Goal: Navigation & Orientation: Understand site structure

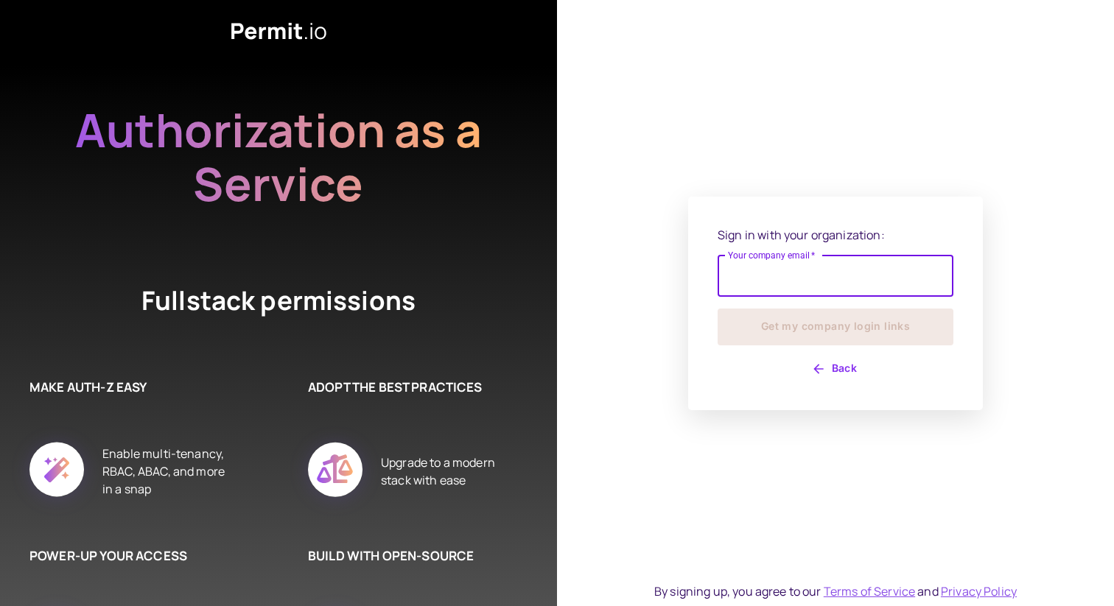
click at [792, 280] on input "Your company email   *" at bounding box center [836, 276] width 236 height 41
type input "**********"
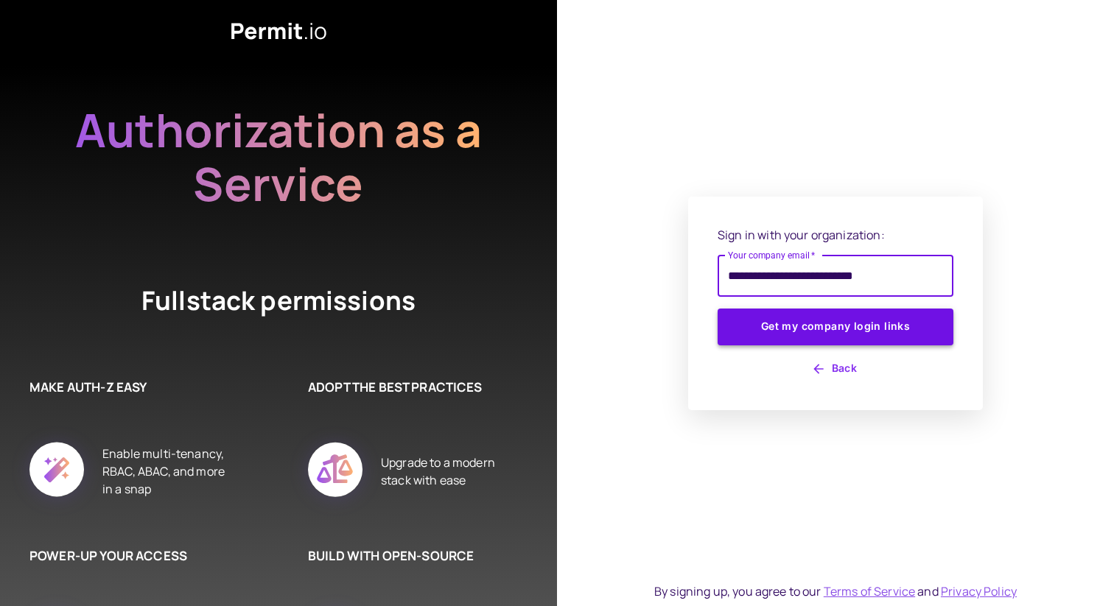
click at [799, 332] on button "Get my company login links" at bounding box center [836, 327] width 236 height 37
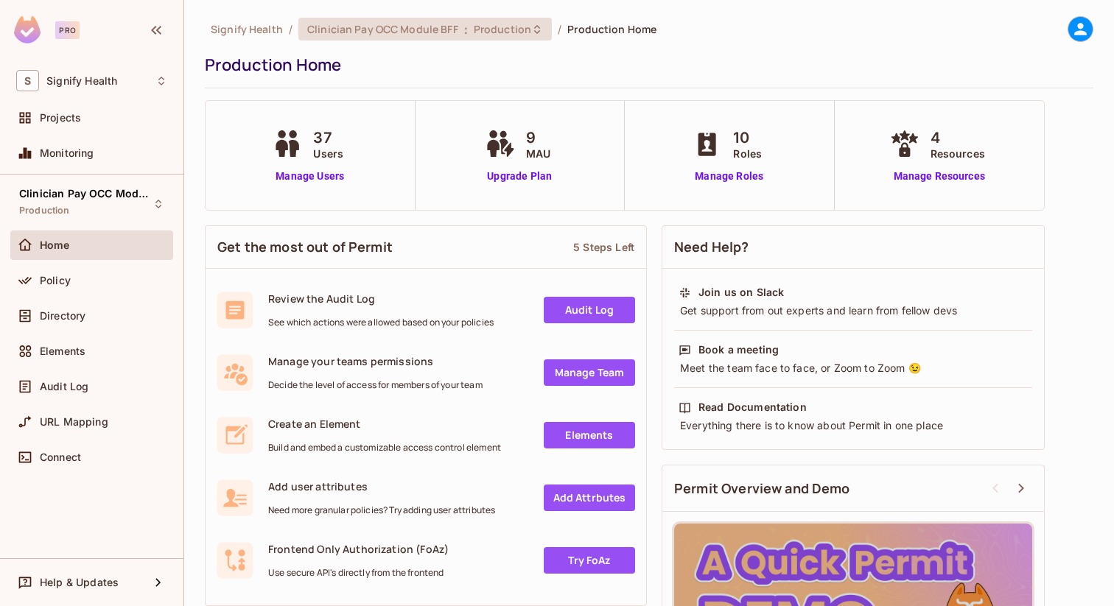
click at [523, 32] on span "Production" at bounding box center [502, 29] width 57 height 14
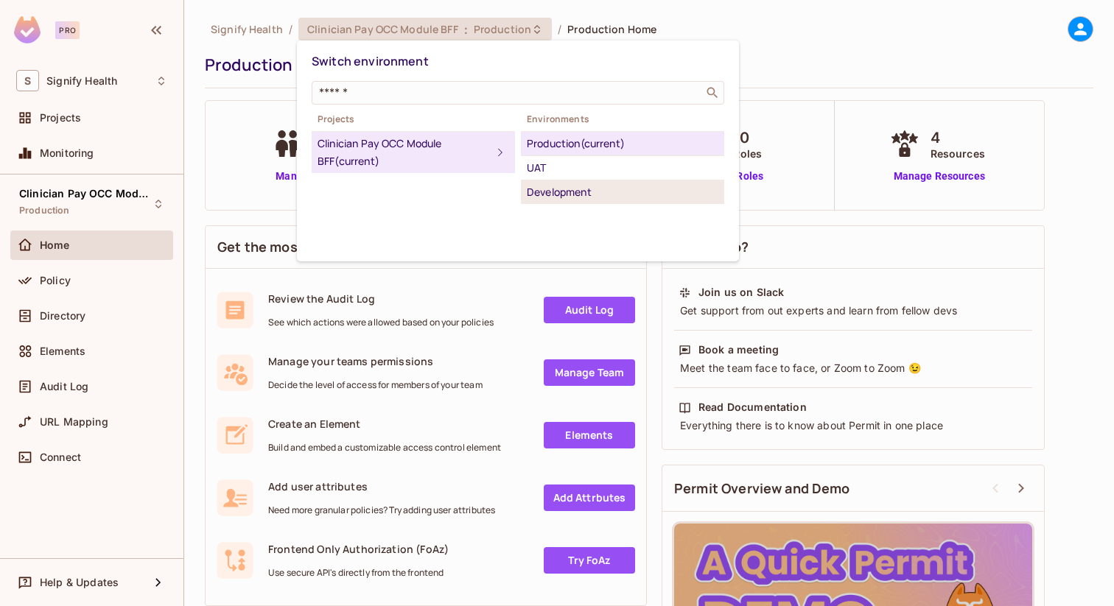
click at [548, 189] on div "Development" at bounding box center [623, 192] width 192 height 18
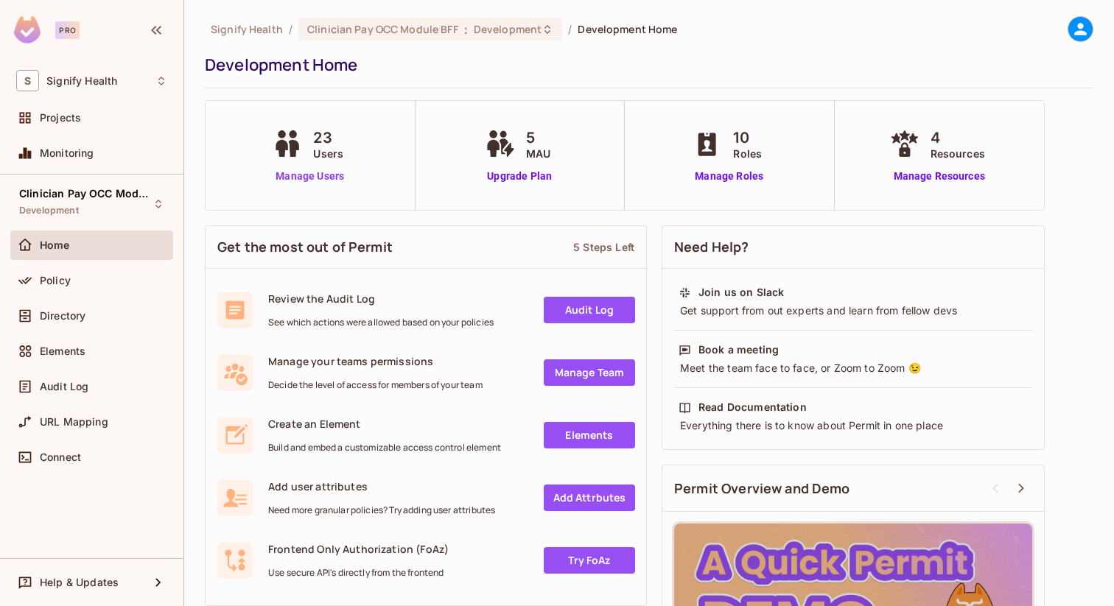
click at [298, 172] on link "Manage Users" at bounding box center [310, 176] width 82 height 15
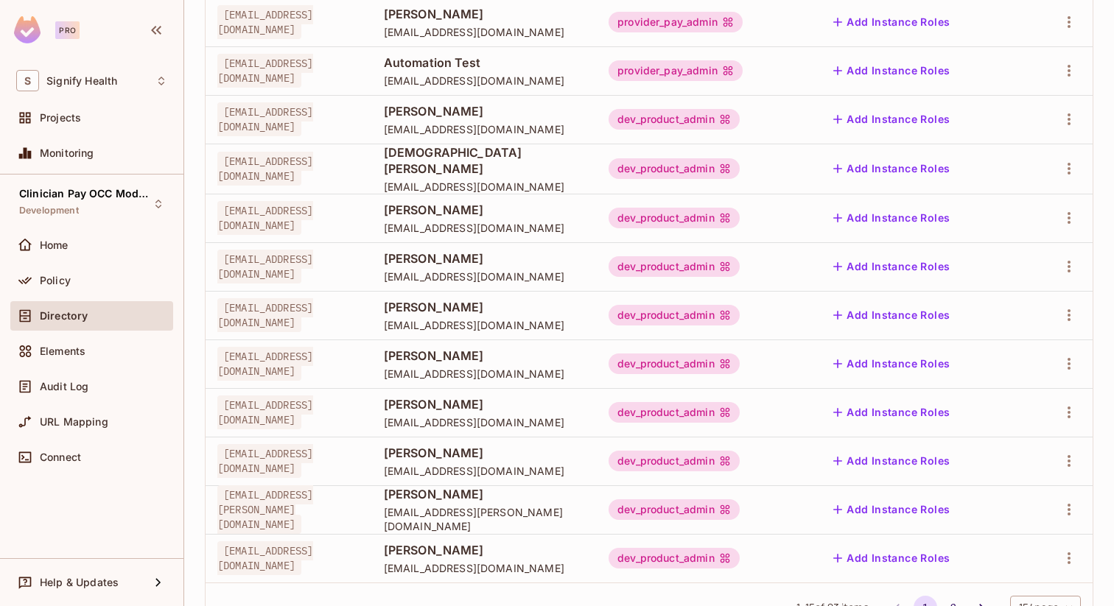
scroll to position [423, 0]
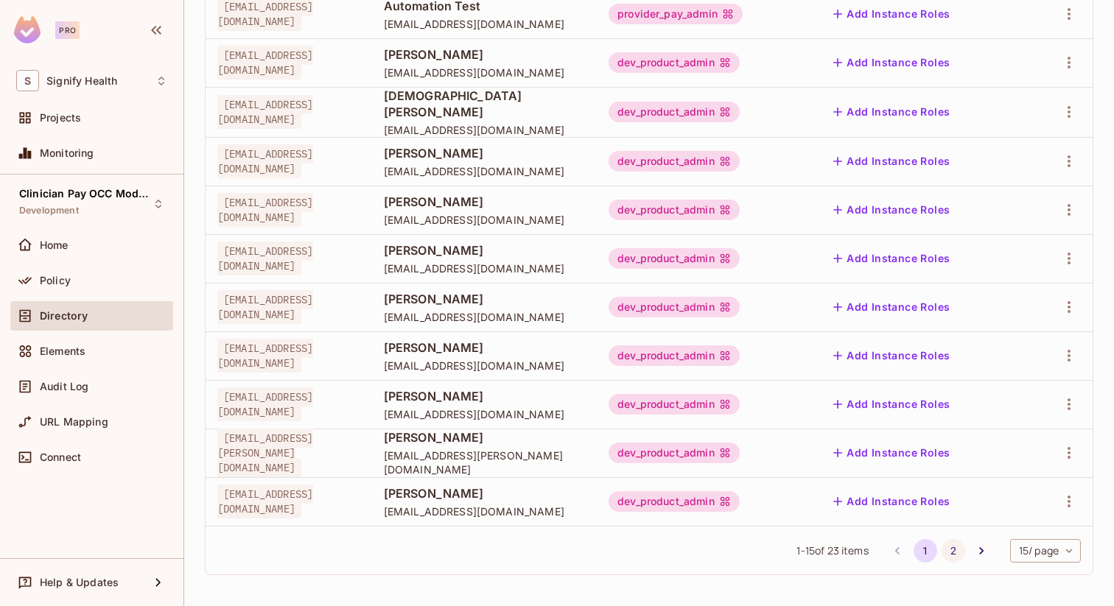
click at [950, 550] on button "2" at bounding box center [954, 551] width 24 height 24
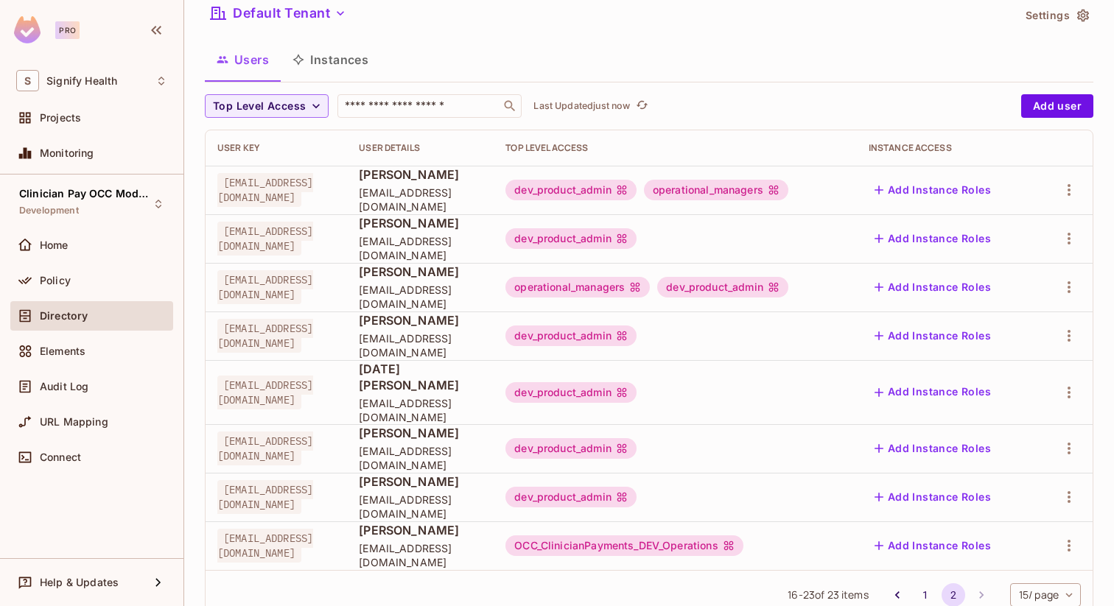
scroll to position [83, 0]
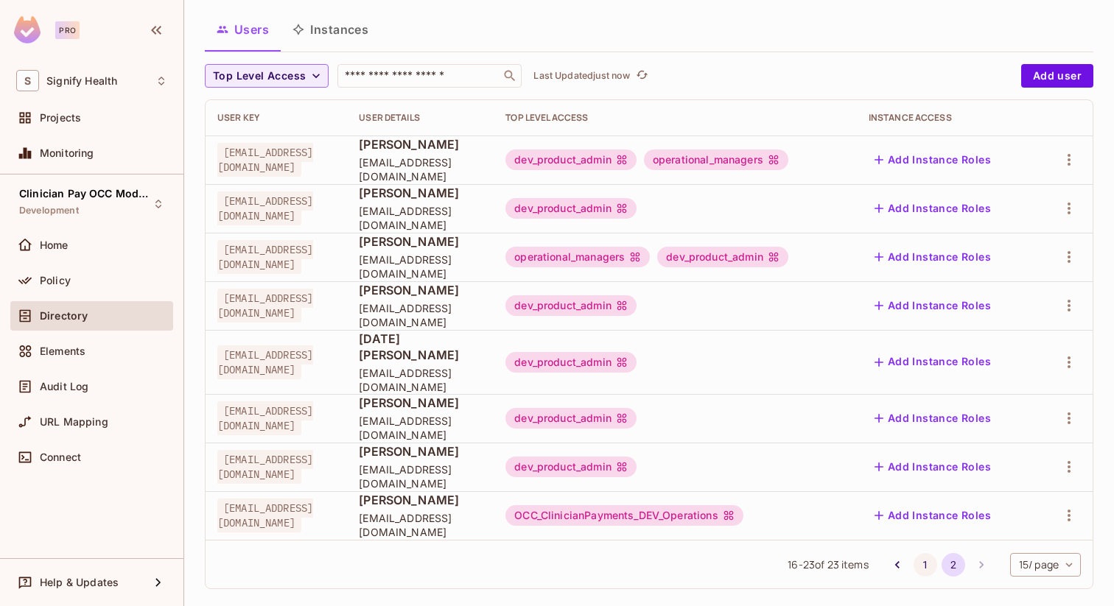
click at [931, 556] on button "1" at bounding box center [926, 565] width 24 height 24
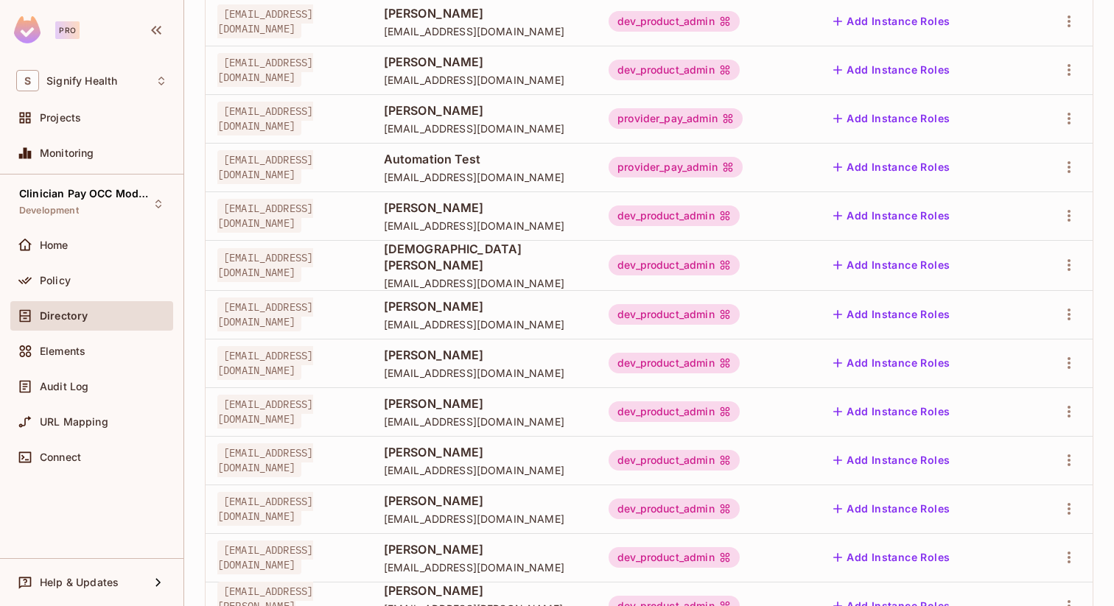
scroll to position [0, 0]
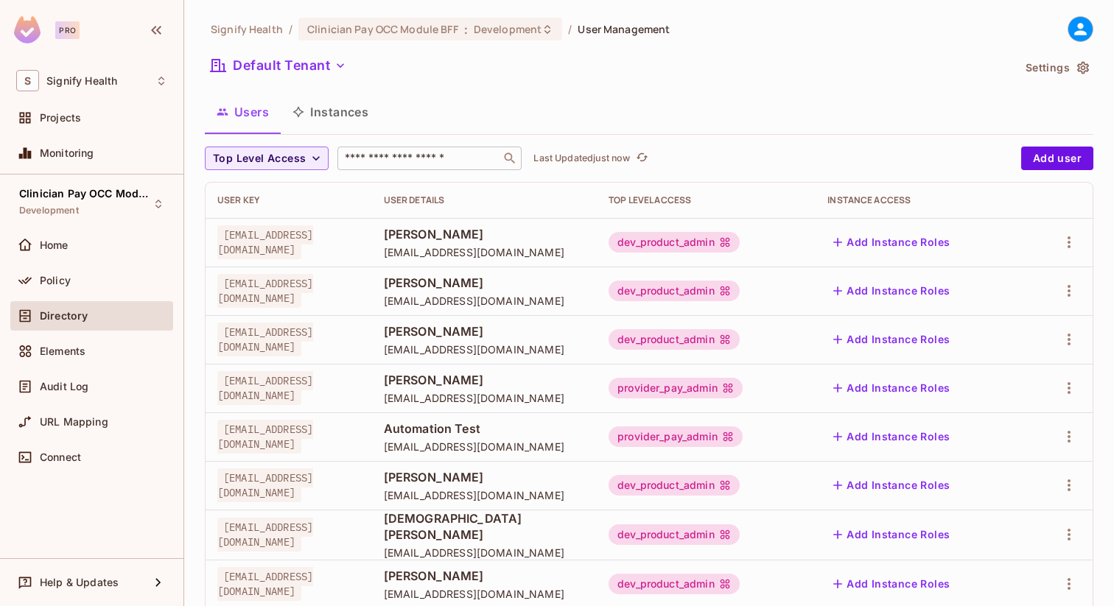
click at [397, 151] on input "text" at bounding box center [419, 158] width 155 height 15
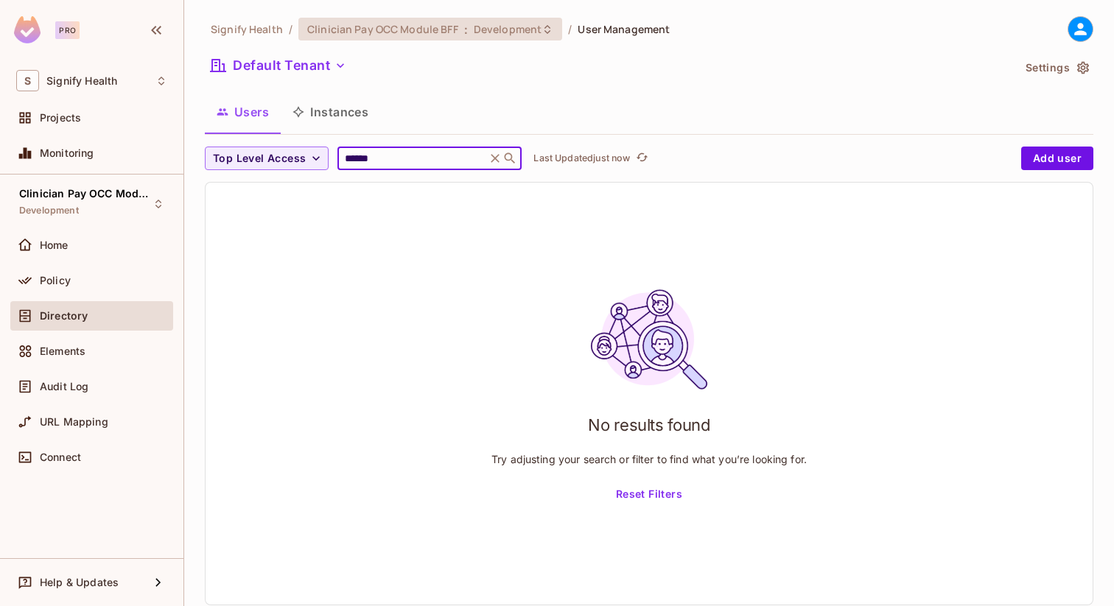
type input "******"
click at [421, 31] on span "Clinician Pay OCC Module BFF" at bounding box center [382, 29] width 151 height 14
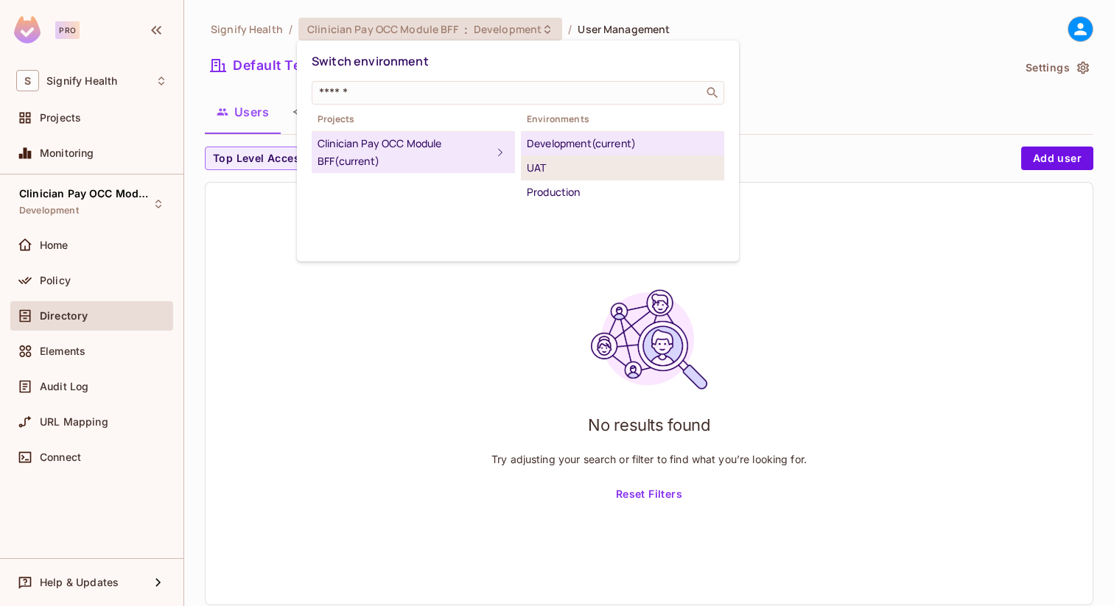
click at [561, 159] on div "UAT" at bounding box center [623, 168] width 192 height 18
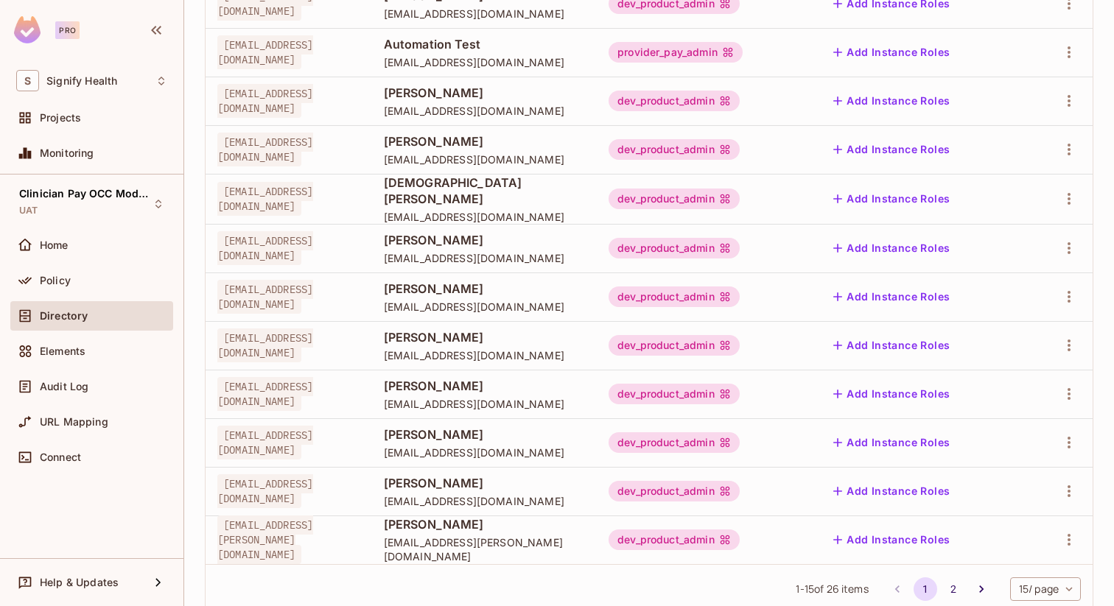
scroll to position [423, 0]
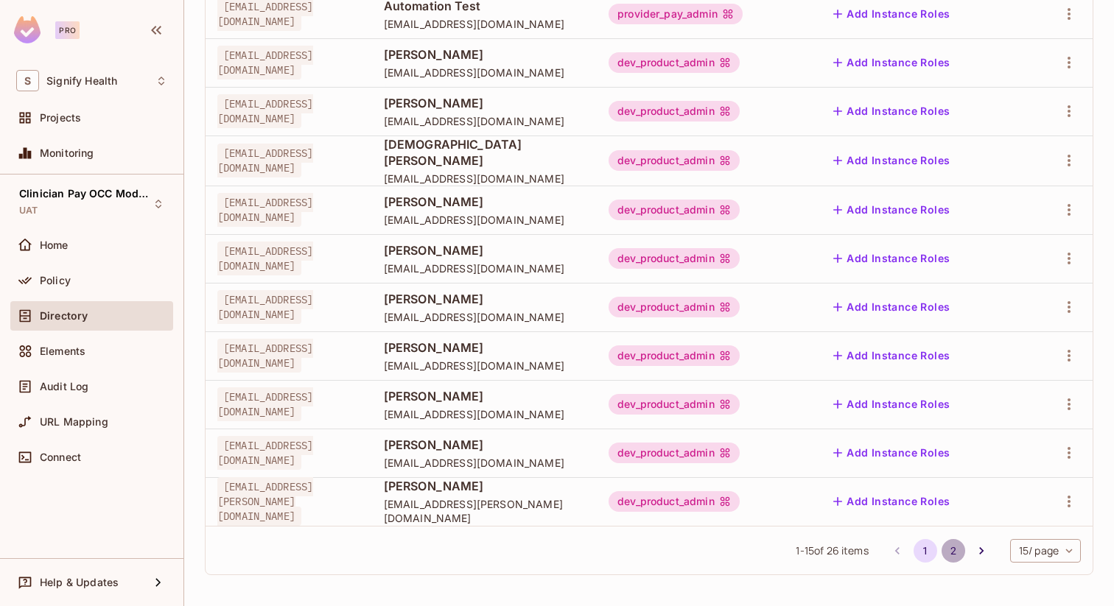
click at [955, 548] on button "2" at bounding box center [954, 551] width 24 height 24
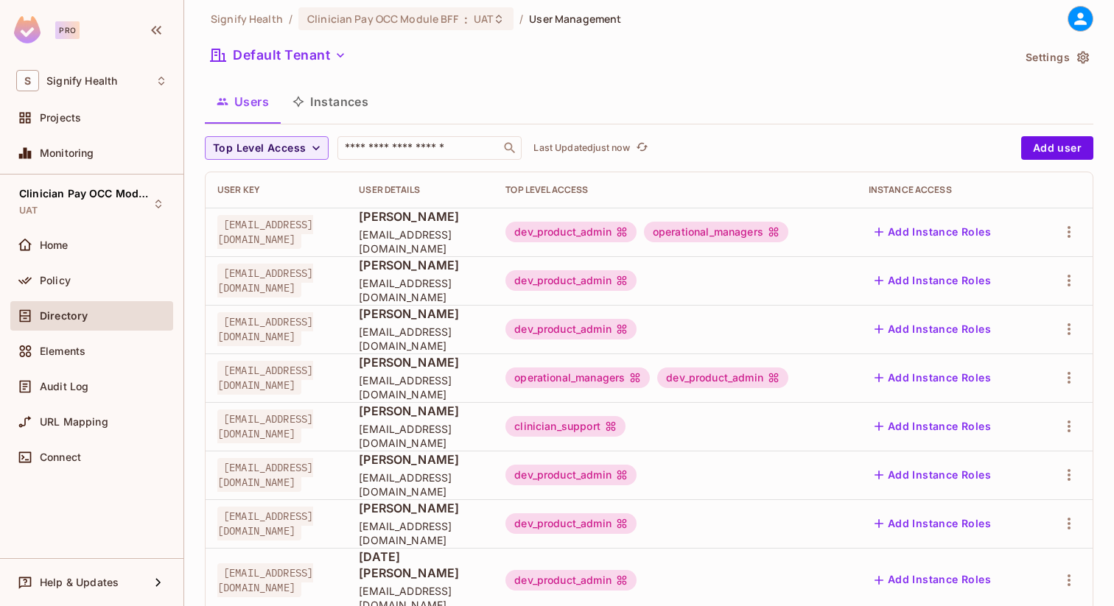
scroll to position [0, 0]
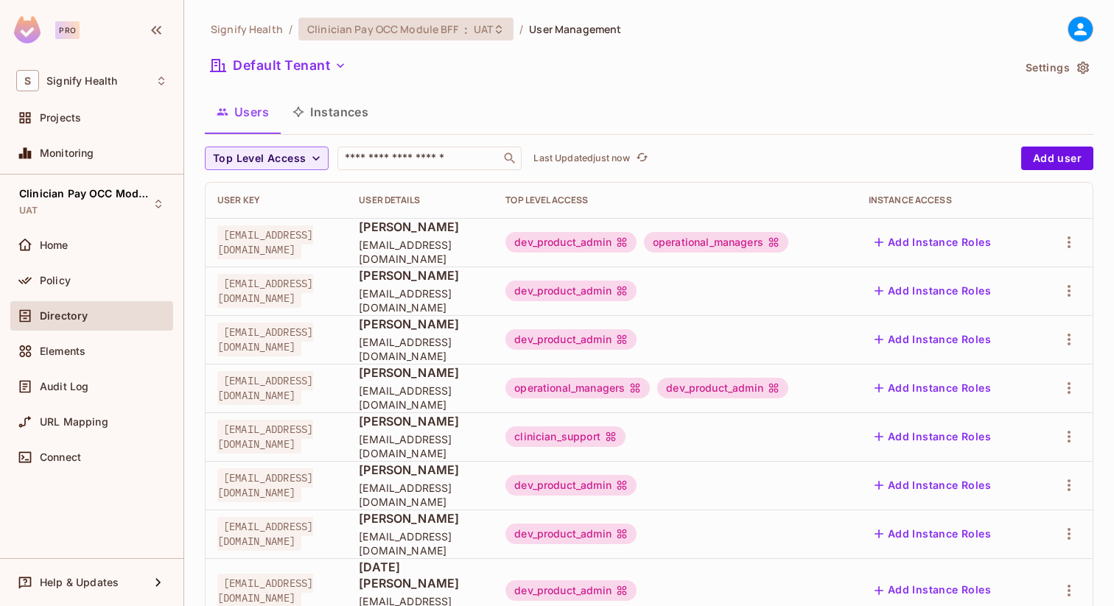
click at [478, 30] on span "UAT" at bounding box center [483, 29] width 19 height 14
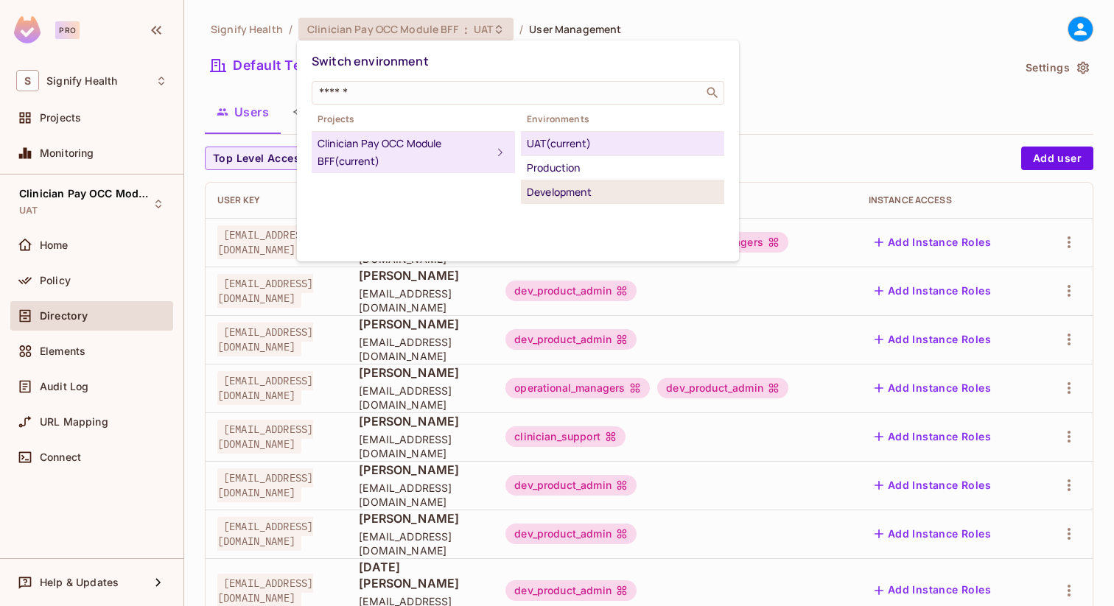
click at [549, 192] on div "Development" at bounding box center [623, 192] width 192 height 18
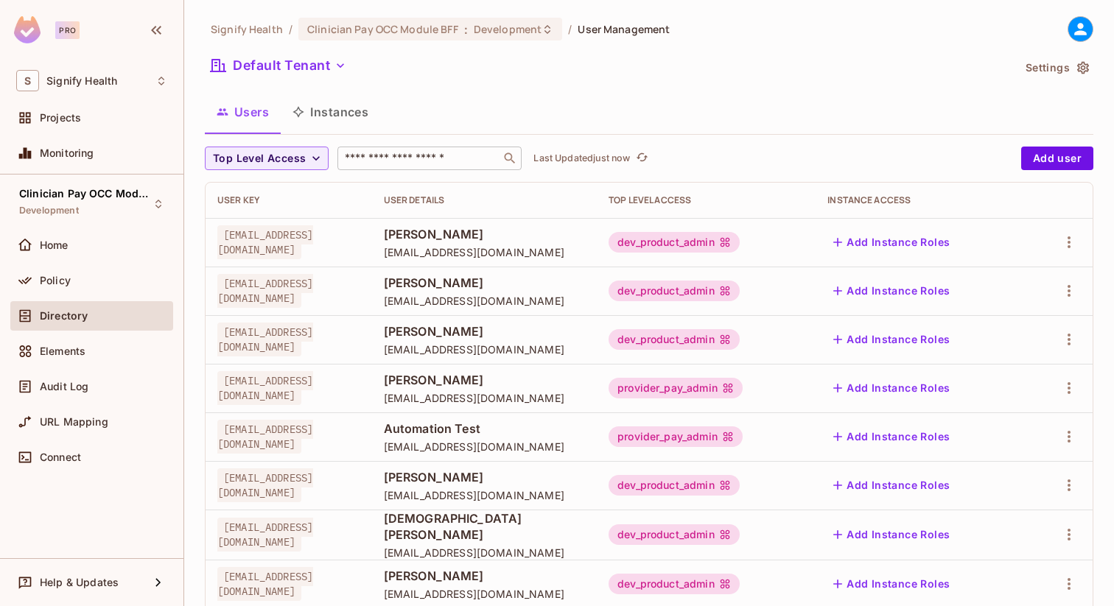
click at [369, 153] on input "text" at bounding box center [419, 158] width 155 height 15
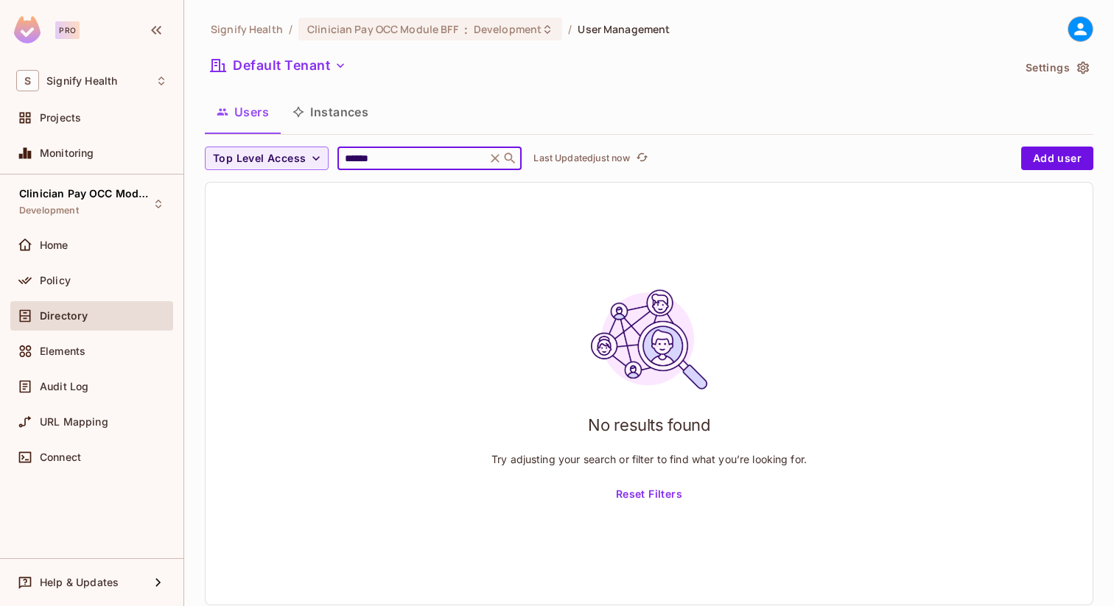
type input "******"
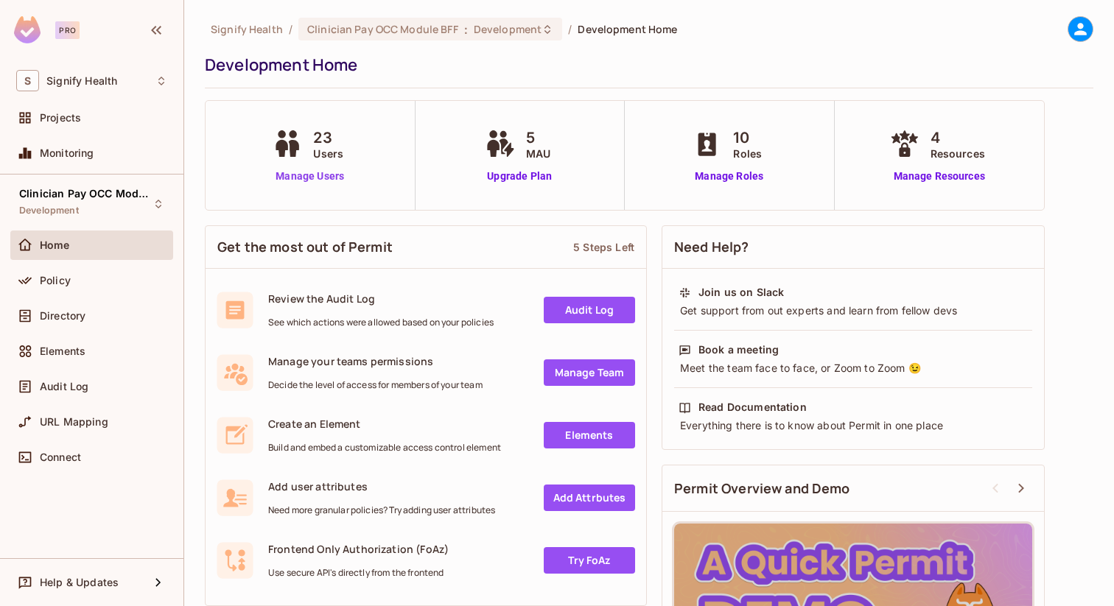
click at [326, 175] on link "Manage Users" at bounding box center [310, 176] width 82 height 15
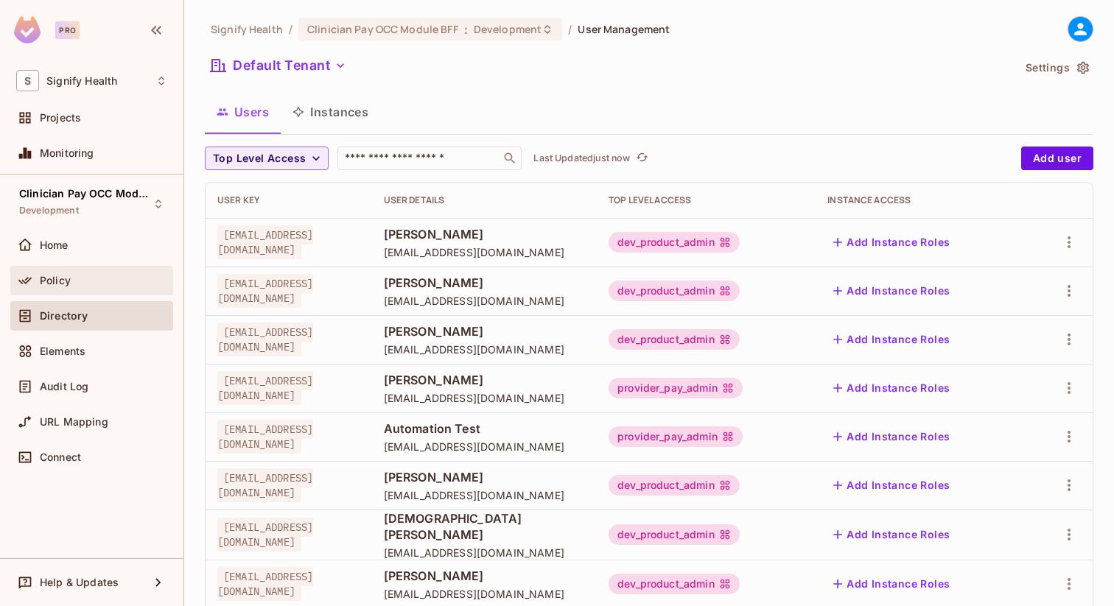
click at [76, 273] on div "Policy" at bounding box center [91, 281] width 151 height 18
click at [336, 117] on button "Instances" at bounding box center [330, 112] width 99 height 37
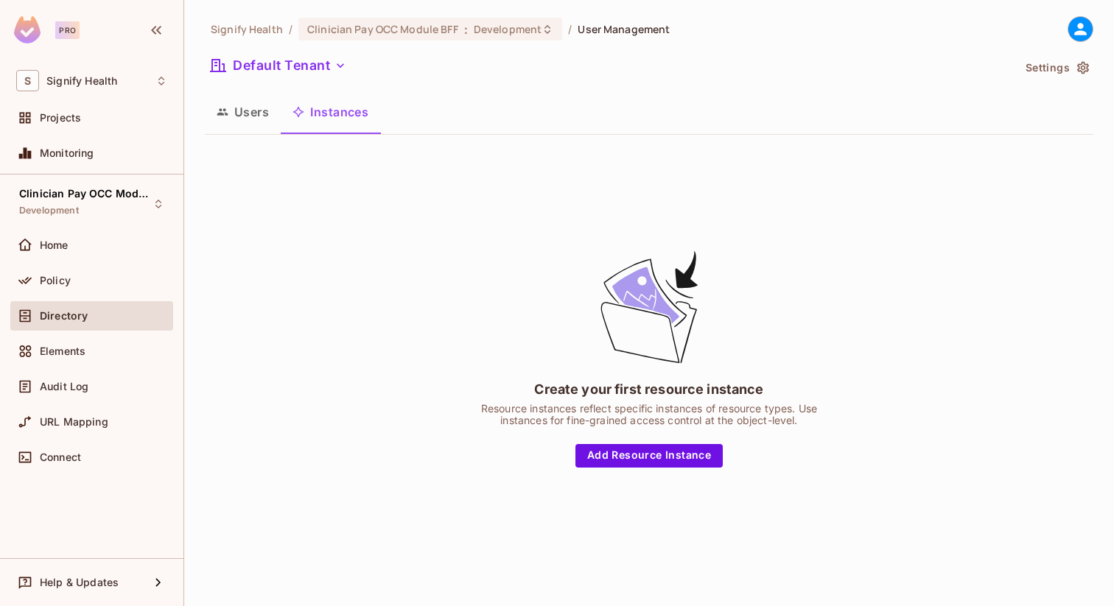
click at [228, 116] on button "Users" at bounding box center [243, 112] width 76 height 37
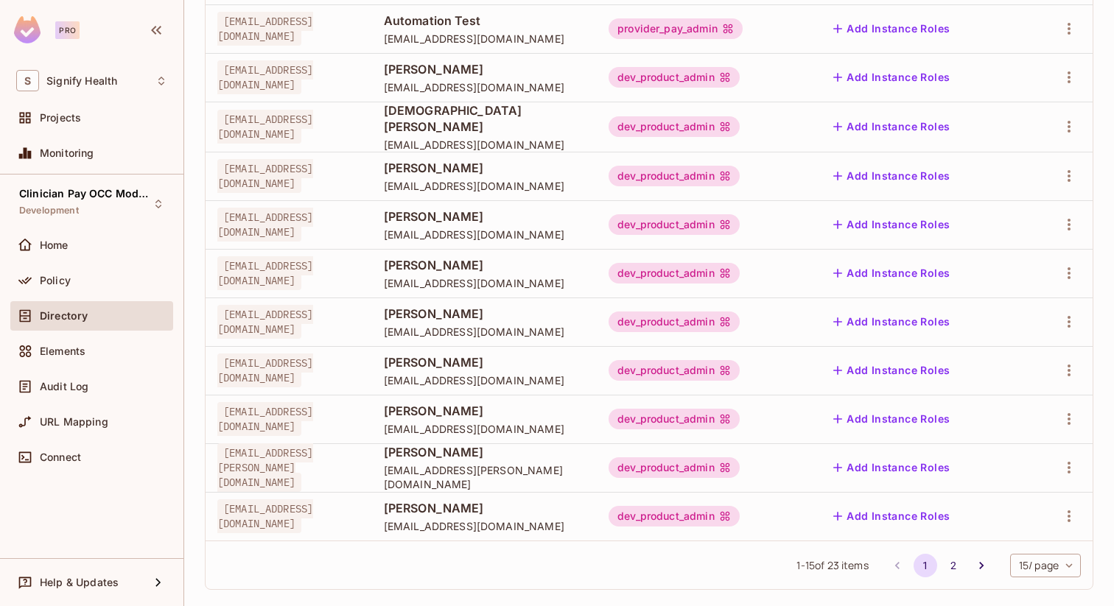
scroll to position [423, 0]
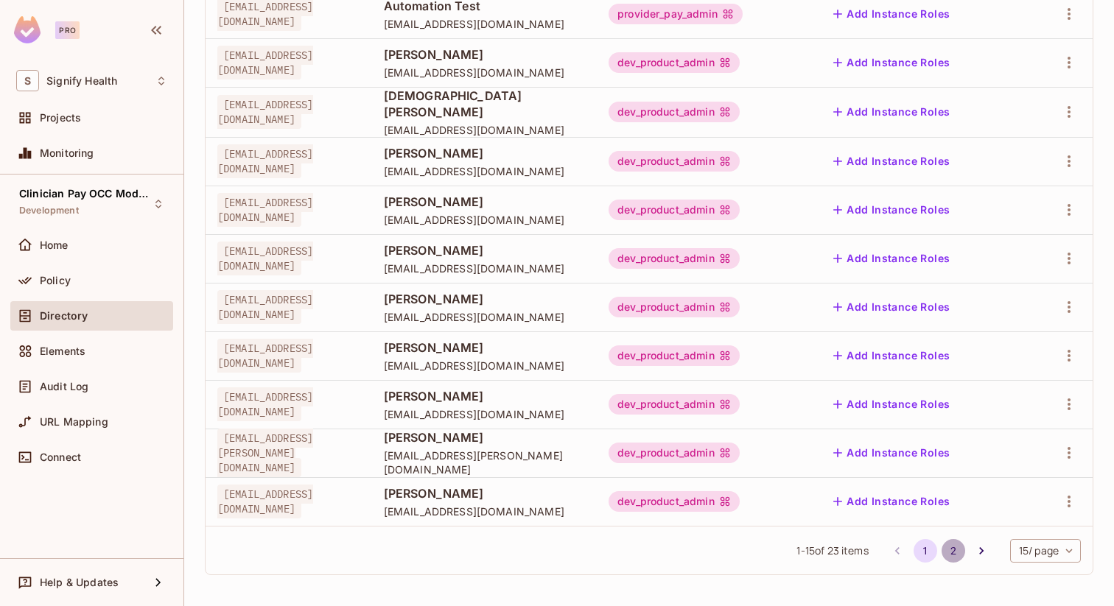
click at [942, 550] on button "2" at bounding box center [954, 551] width 24 height 24
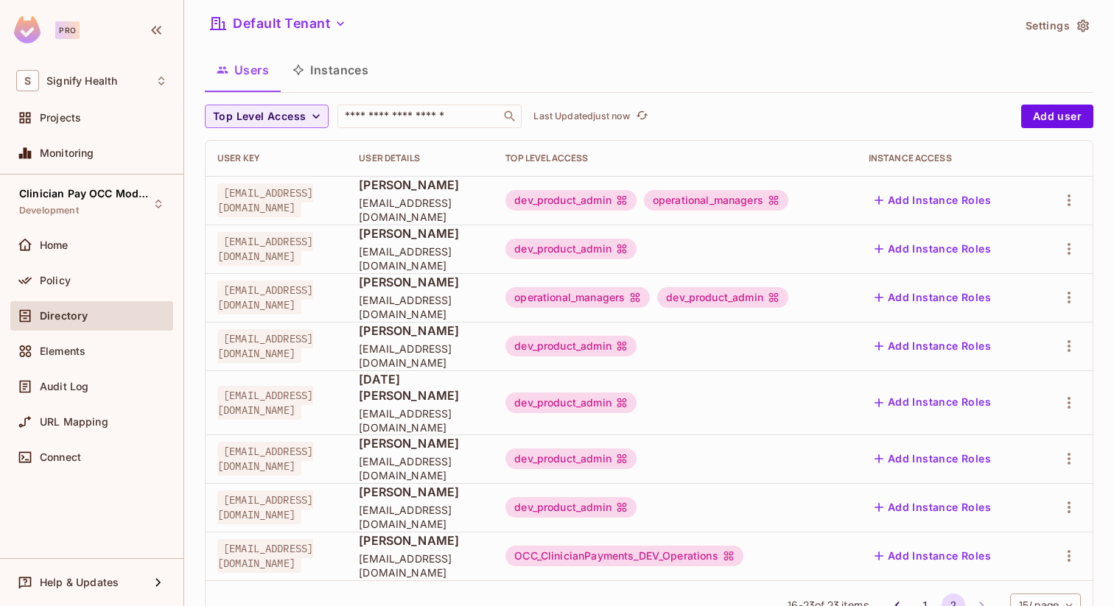
scroll to position [83, 0]
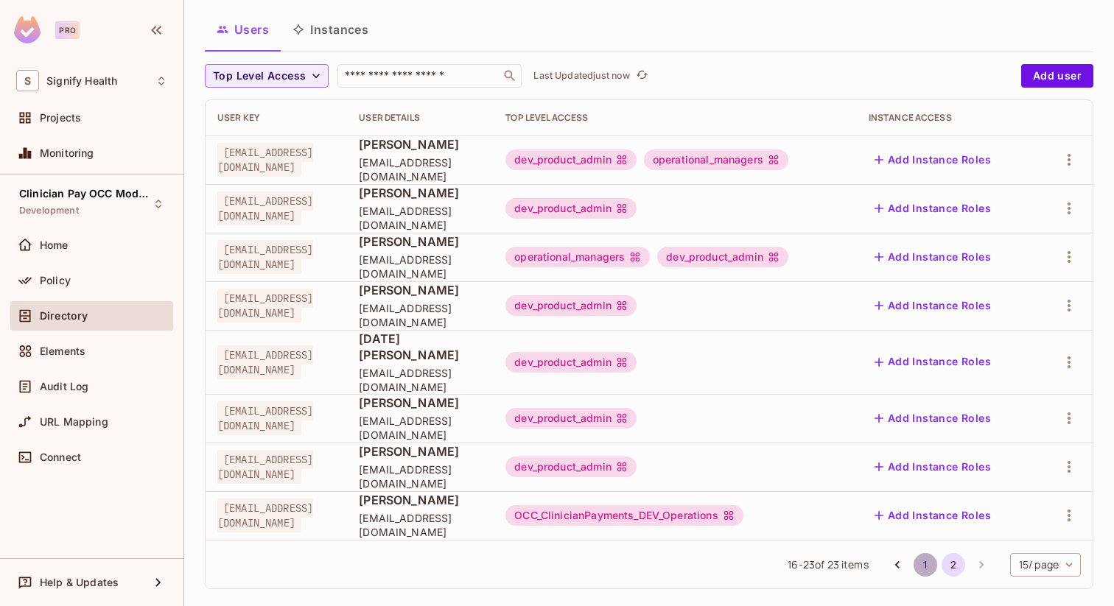
click at [922, 553] on button "1" at bounding box center [926, 565] width 24 height 24
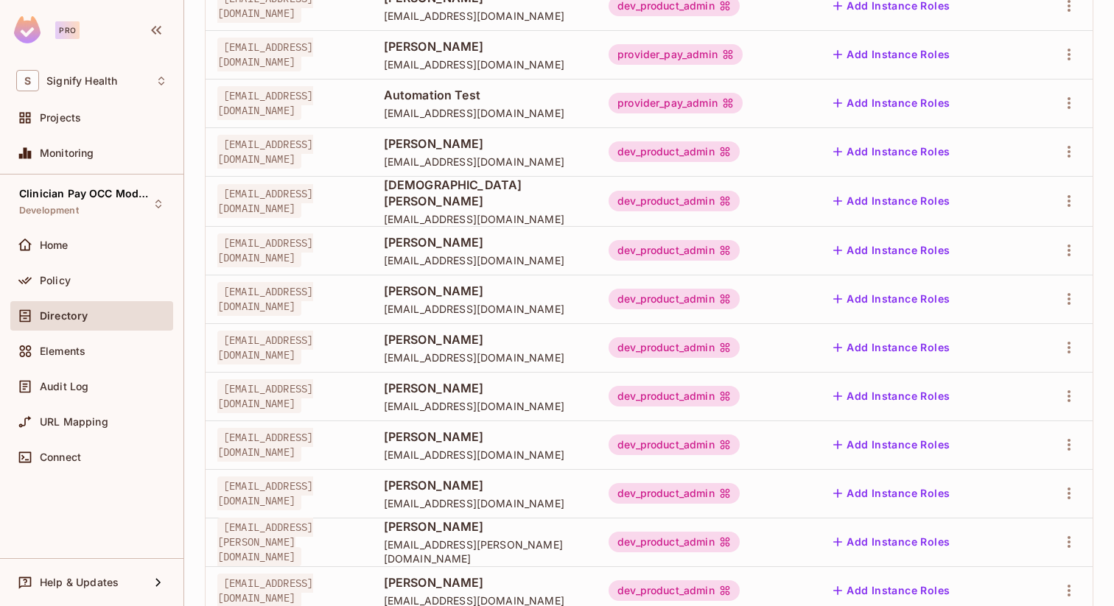
scroll to position [423, 0]
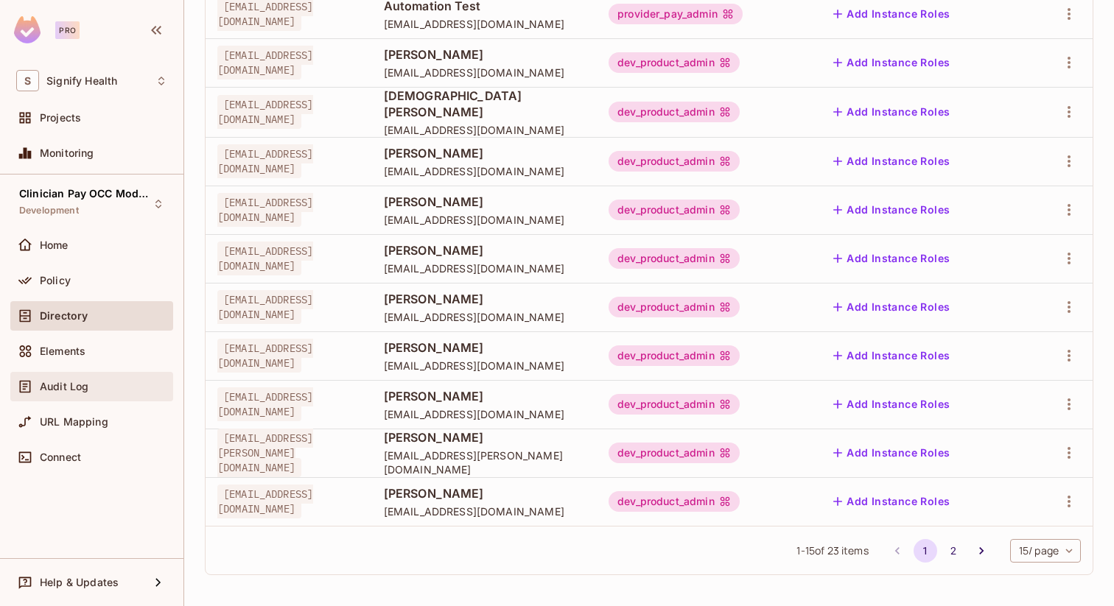
click at [71, 386] on span "Audit Log" at bounding box center [64, 387] width 49 height 12
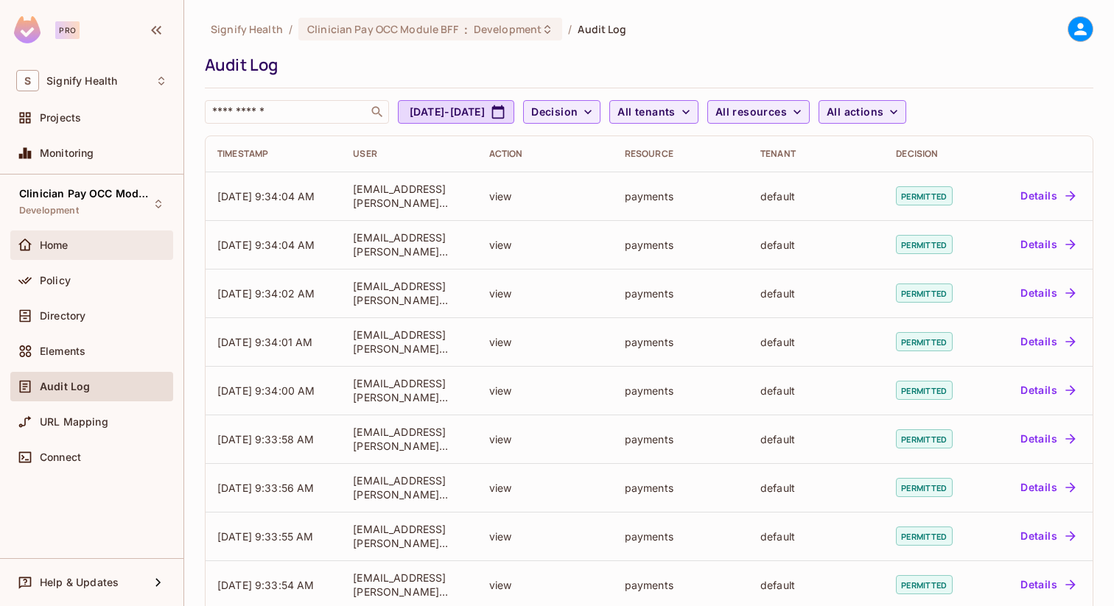
click at [96, 240] on div "Home" at bounding box center [103, 245] width 127 height 12
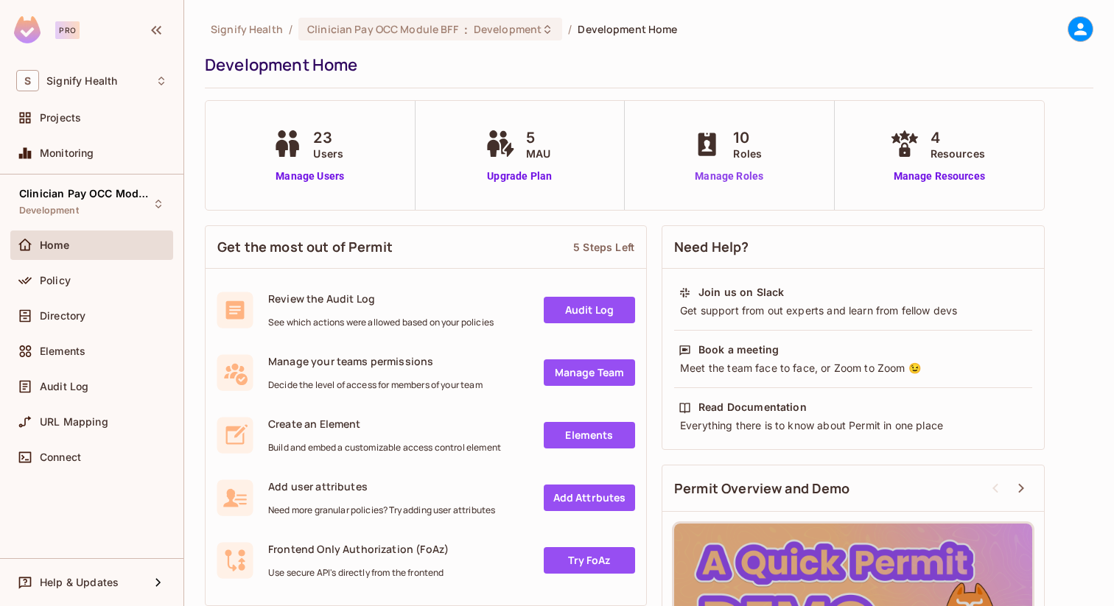
click at [754, 175] on link "Manage Roles" at bounding box center [729, 176] width 80 height 15
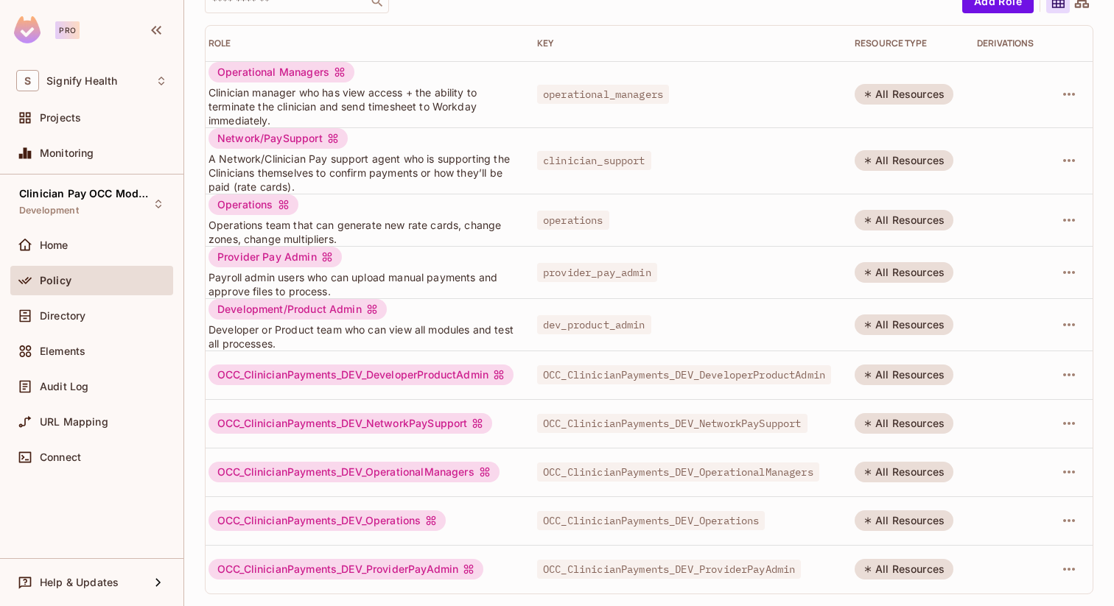
scroll to position [0, 26]
click at [1071, 373] on icon "button" at bounding box center [1069, 375] width 18 height 18
click at [1010, 372] on div at bounding box center [557, 303] width 1114 height 606
click at [394, 376] on div "OCC_ClinicianPayments_DEV_DeveloperProductAdmin" at bounding box center [361, 375] width 305 height 21
click at [608, 379] on span "OCC_ClinicianPayments_DEV_DeveloperProductAdmin" at bounding box center [684, 374] width 294 height 19
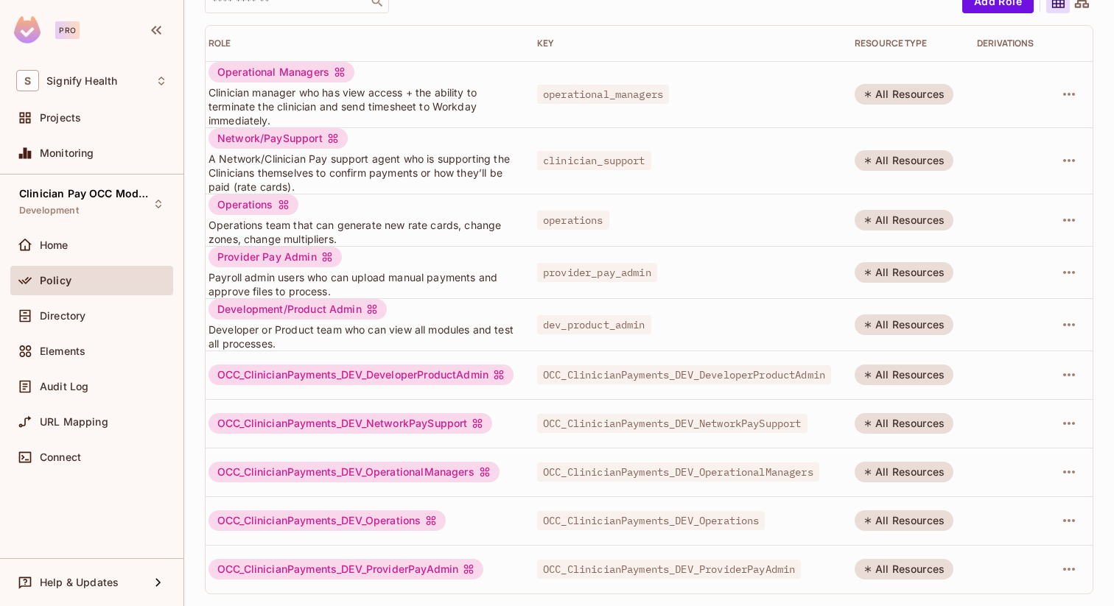
click at [894, 376] on div "All Resources" at bounding box center [904, 375] width 99 height 21
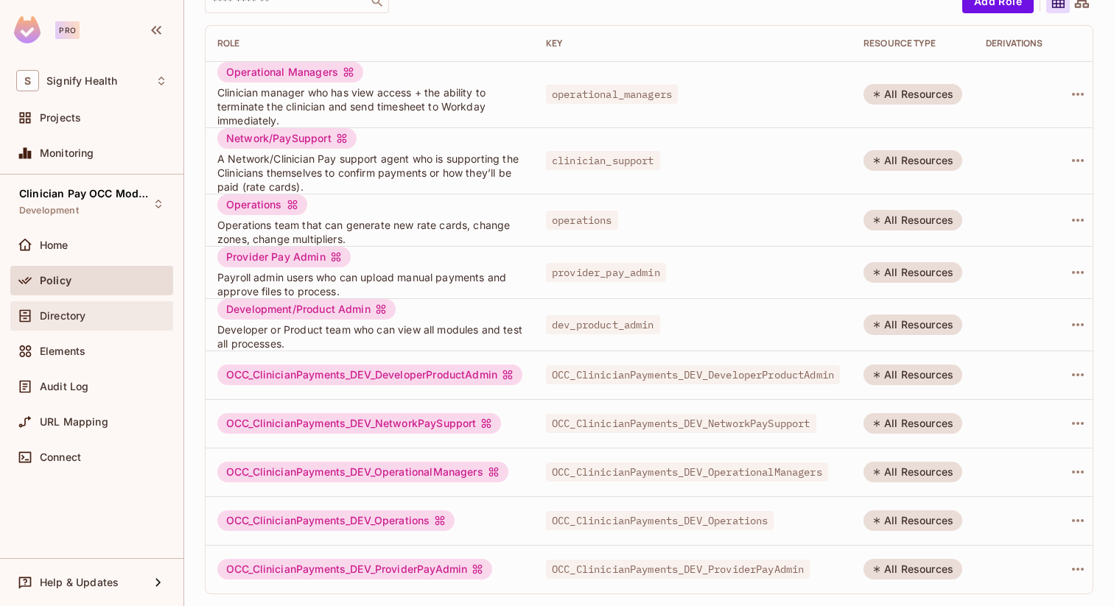
click at [105, 320] on div "Directory" at bounding box center [103, 316] width 127 height 12
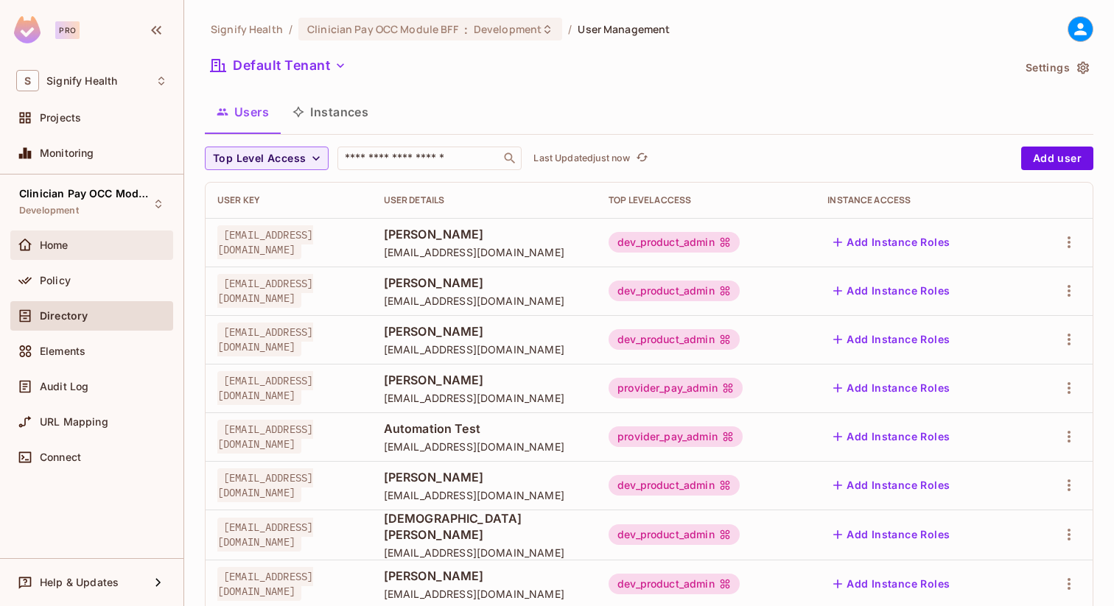
click at [84, 237] on div "Home" at bounding box center [91, 246] width 151 height 18
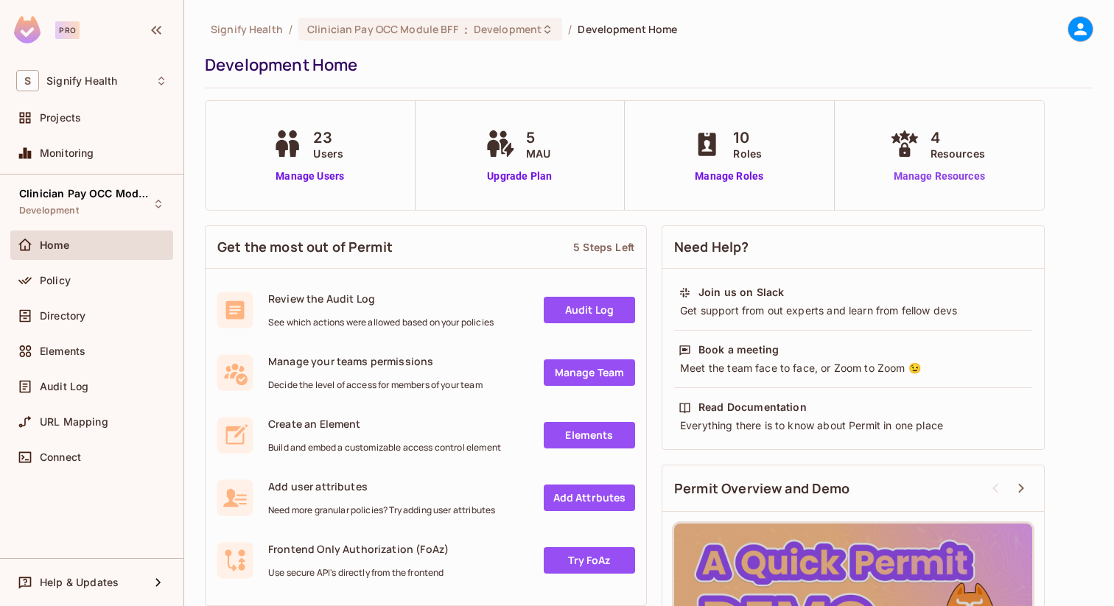
click at [914, 175] on link "Manage Resources" at bounding box center [939, 176] width 106 height 15
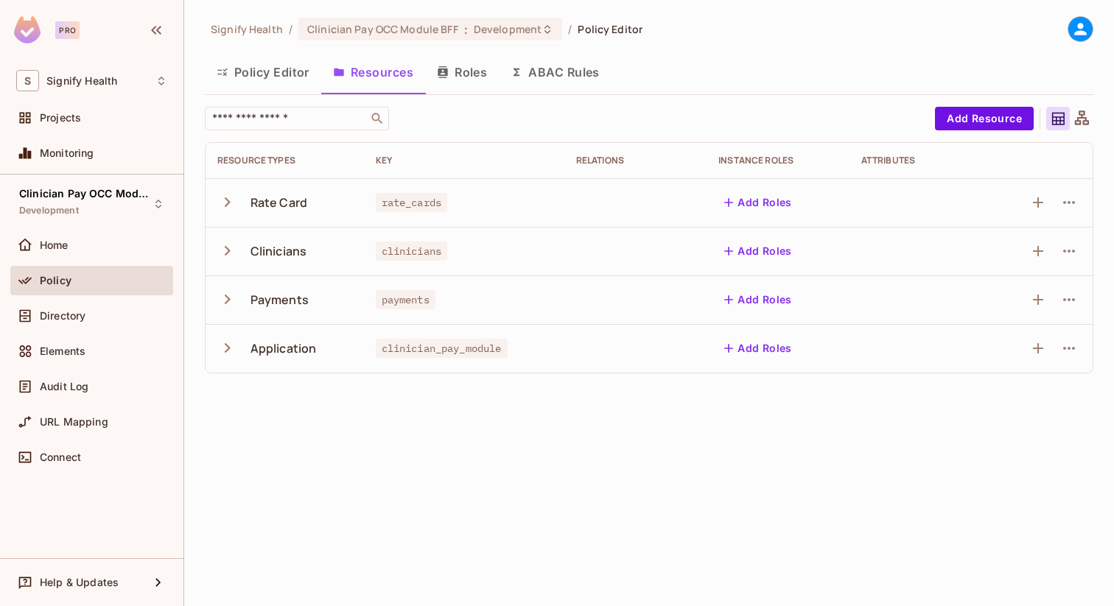
click at [452, 63] on button "Roles" at bounding box center [462, 72] width 74 height 37
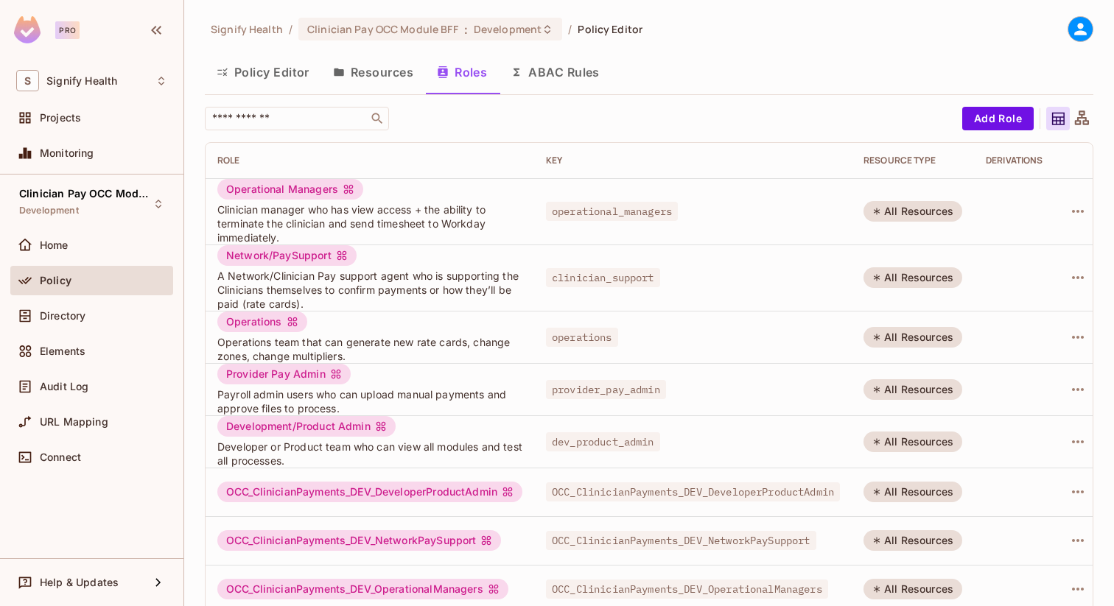
click at [284, 69] on button "Policy Editor" at bounding box center [263, 72] width 116 height 37
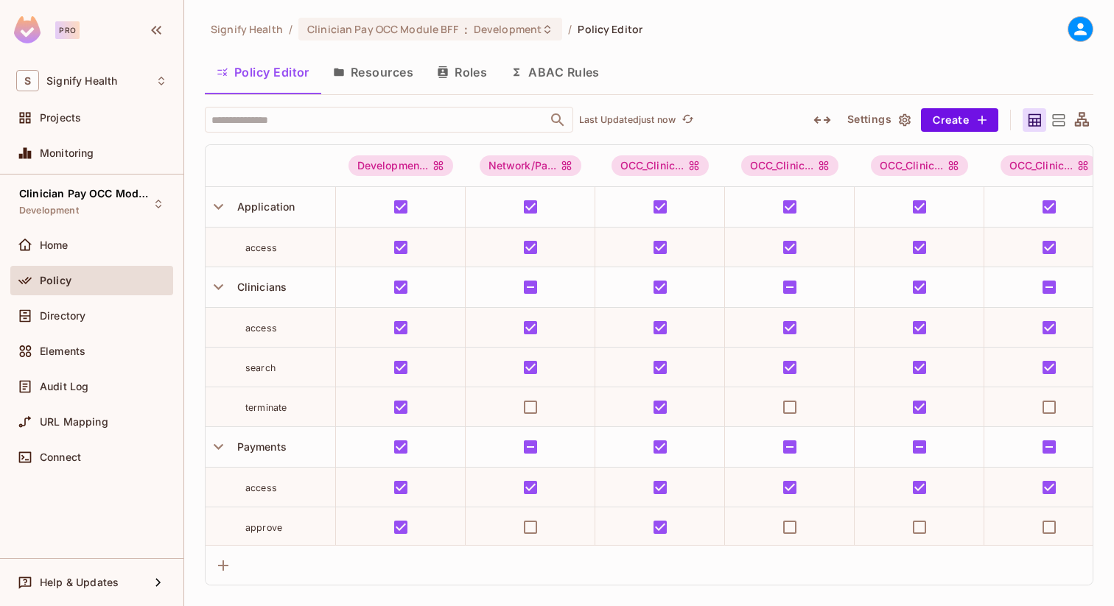
click at [404, 63] on button "Resources" at bounding box center [373, 72] width 104 height 37
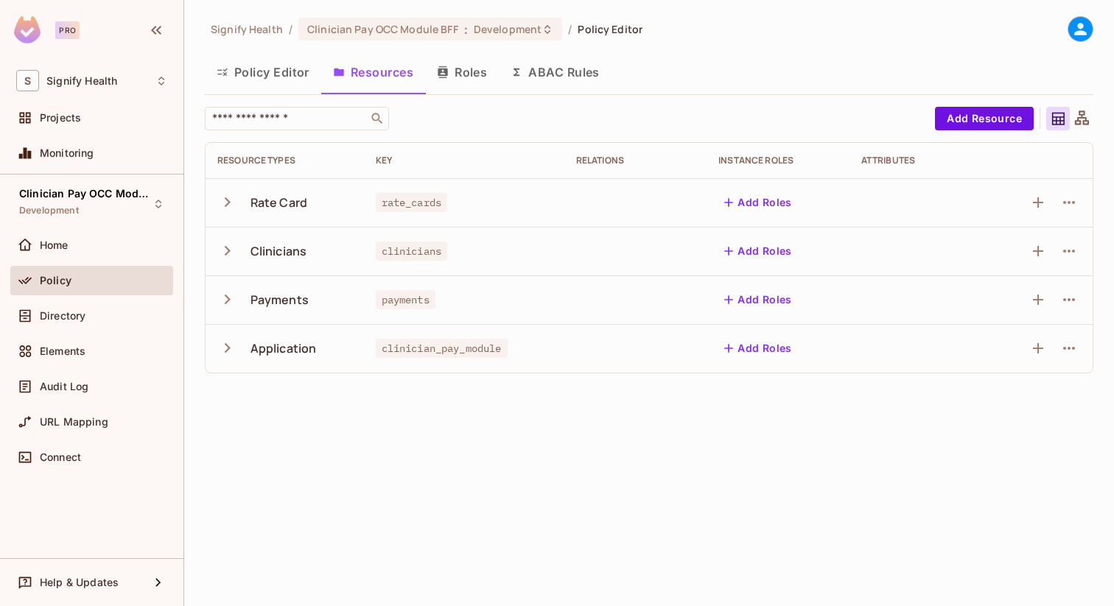
click at [586, 60] on button "ABAC Rules" at bounding box center [555, 72] width 113 height 37
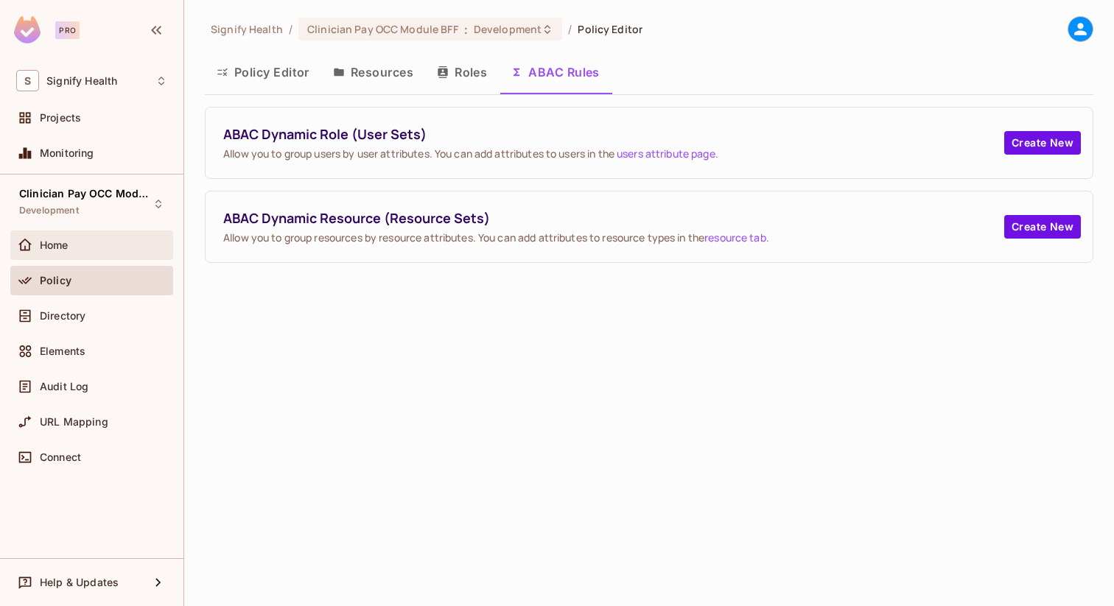
click at [114, 244] on div "Home" at bounding box center [103, 245] width 127 height 12
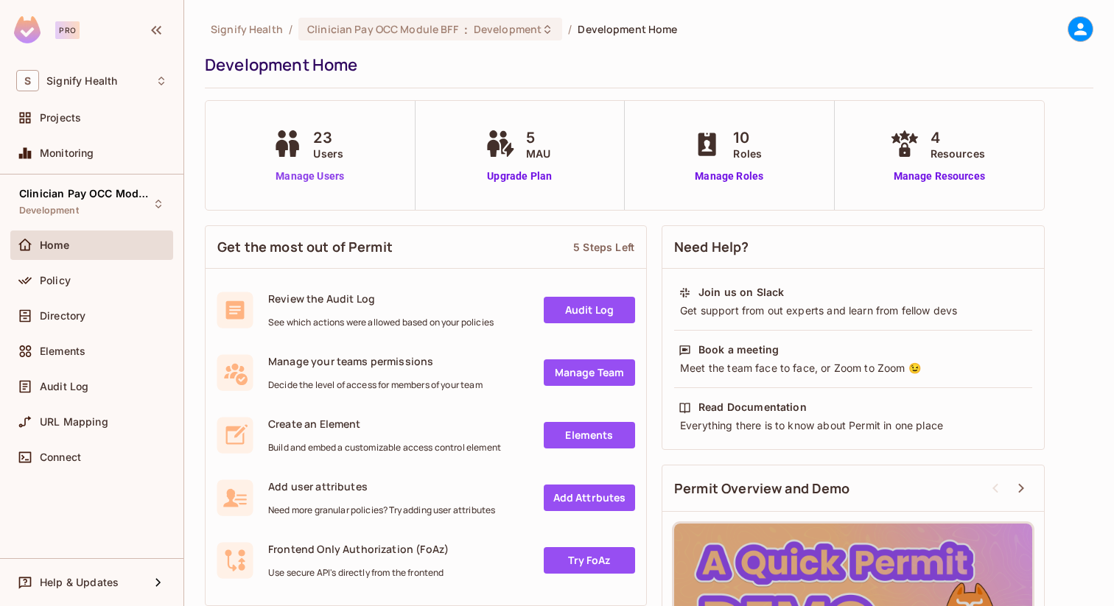
click at [302, 180] on link "Manage Users" at bounding box center [310, 176] width 82 height 15
